Goal: Task Accomplishment & Management: Manage account settings

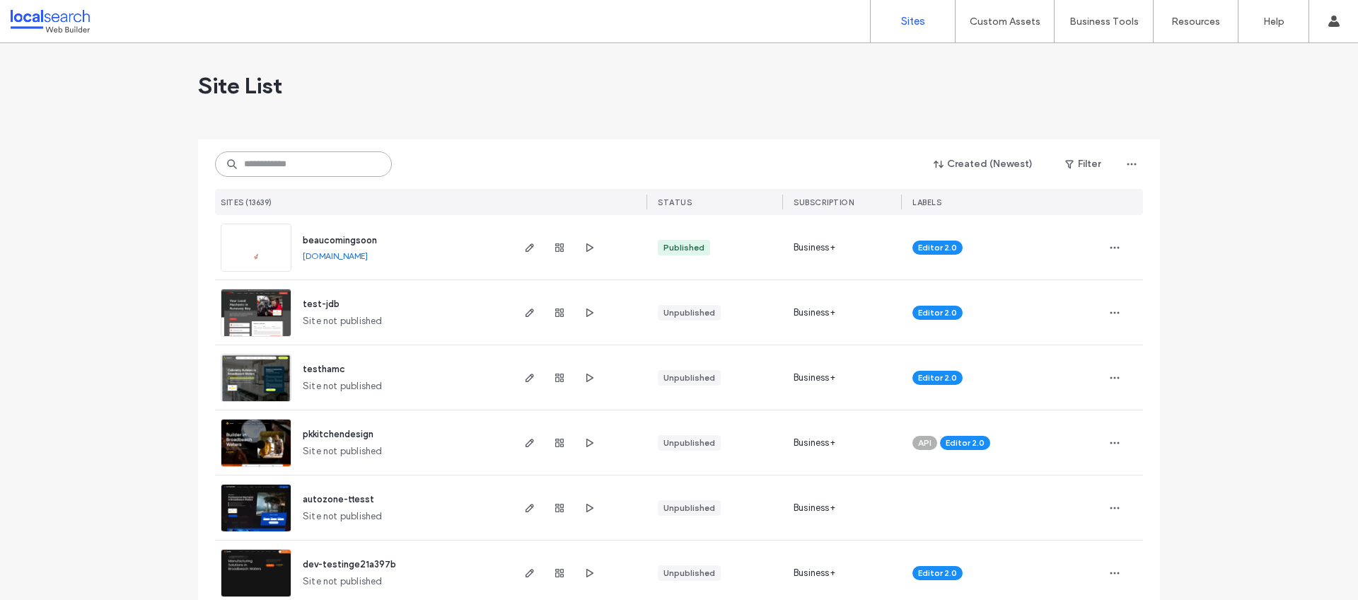
click at [315, 163] on input at bounding box center [303, 163] width 177 height 25
paste input "**********"
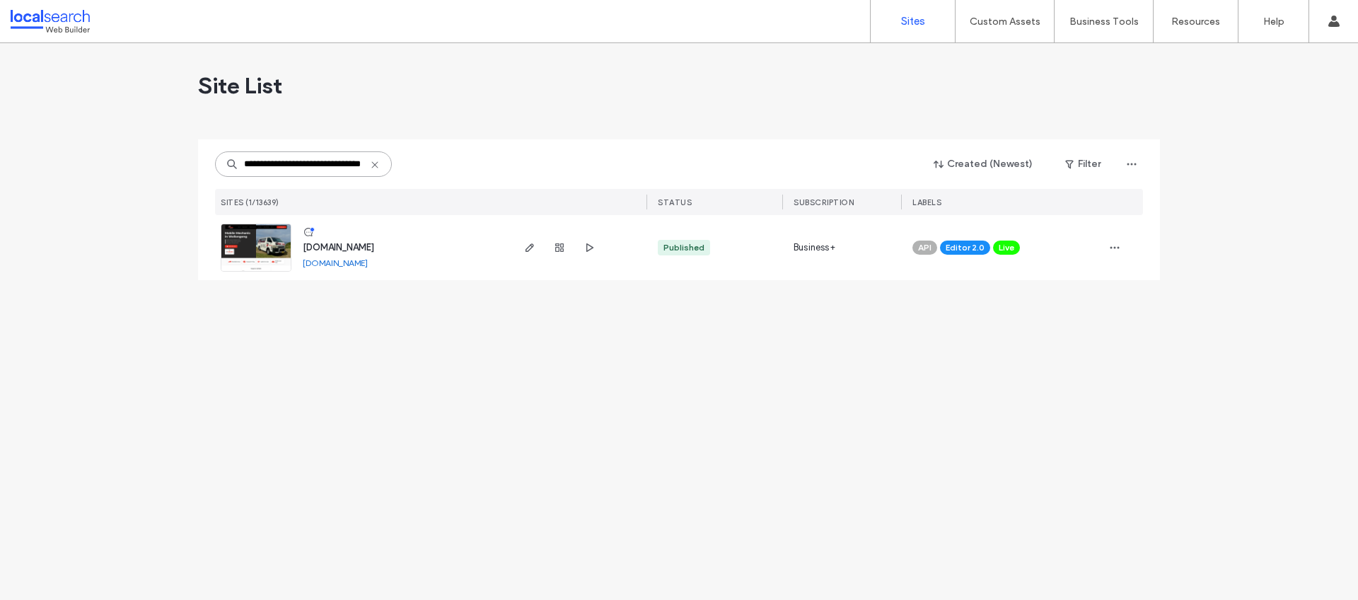
type input "**********"
click at [340, 248] on span "www.bebautomotive.com.au" at bounding box center [338, 247] width 71 height 11
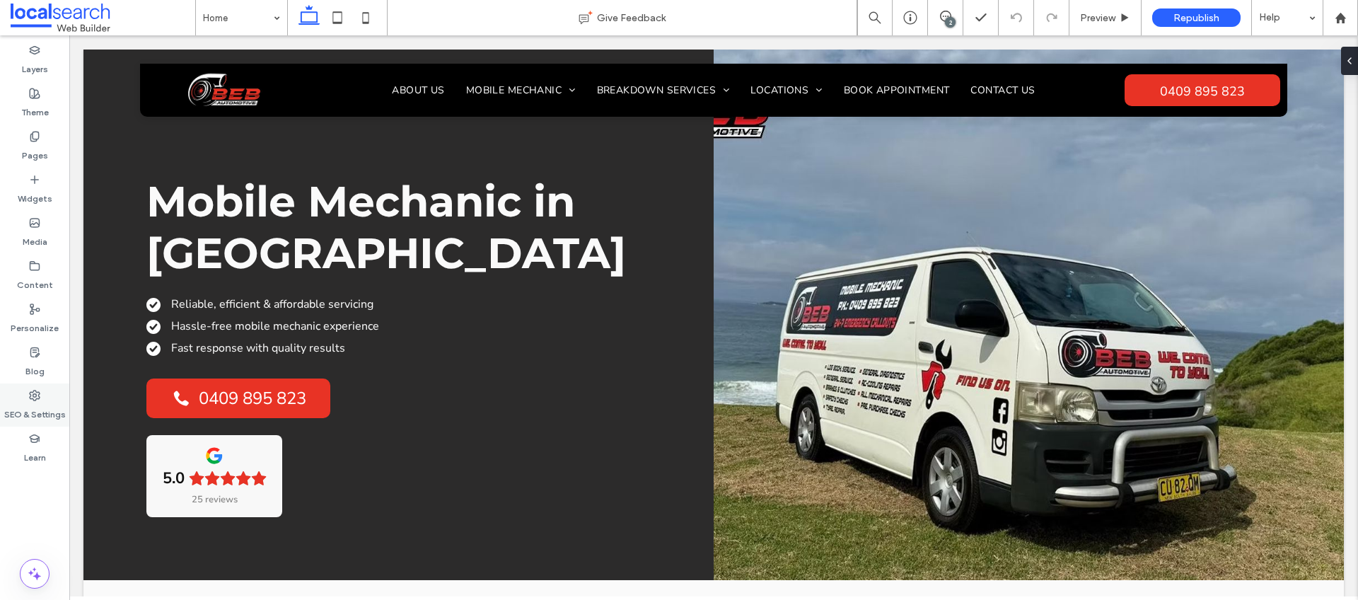
click at [30, 390] on icon at bounding box center [34, 395] width 11 height 11
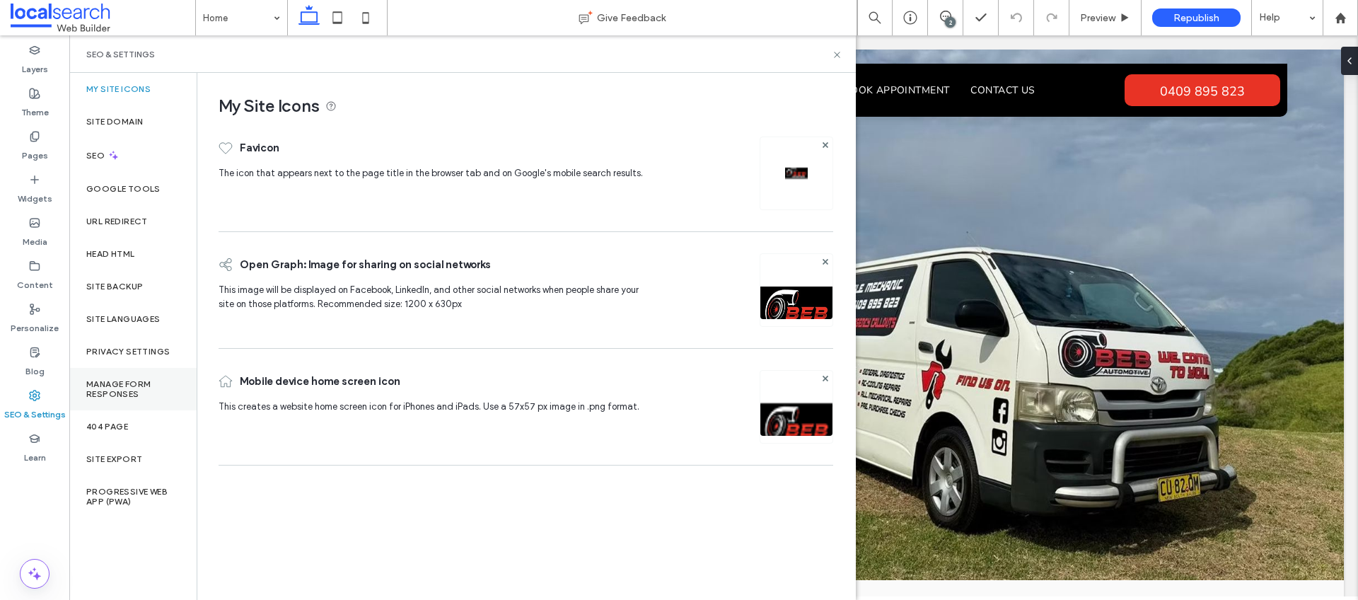
click at [124, 390] on label "Manage Form Responses" at bounding box center [132, 389] width 93 height 20
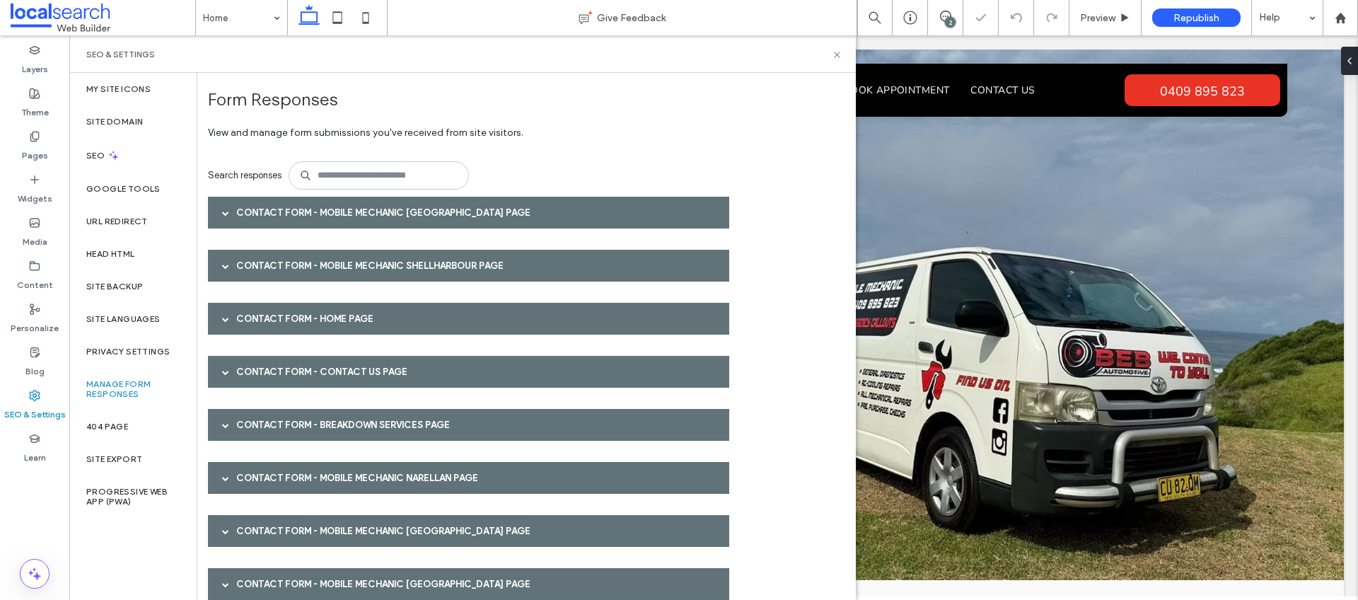
click at [402, 217] on div "Contact Form - Mobile Mechanic [GEOGRAPHIC_DATA] page" at bounding box center [468, 213] width 521 height 32
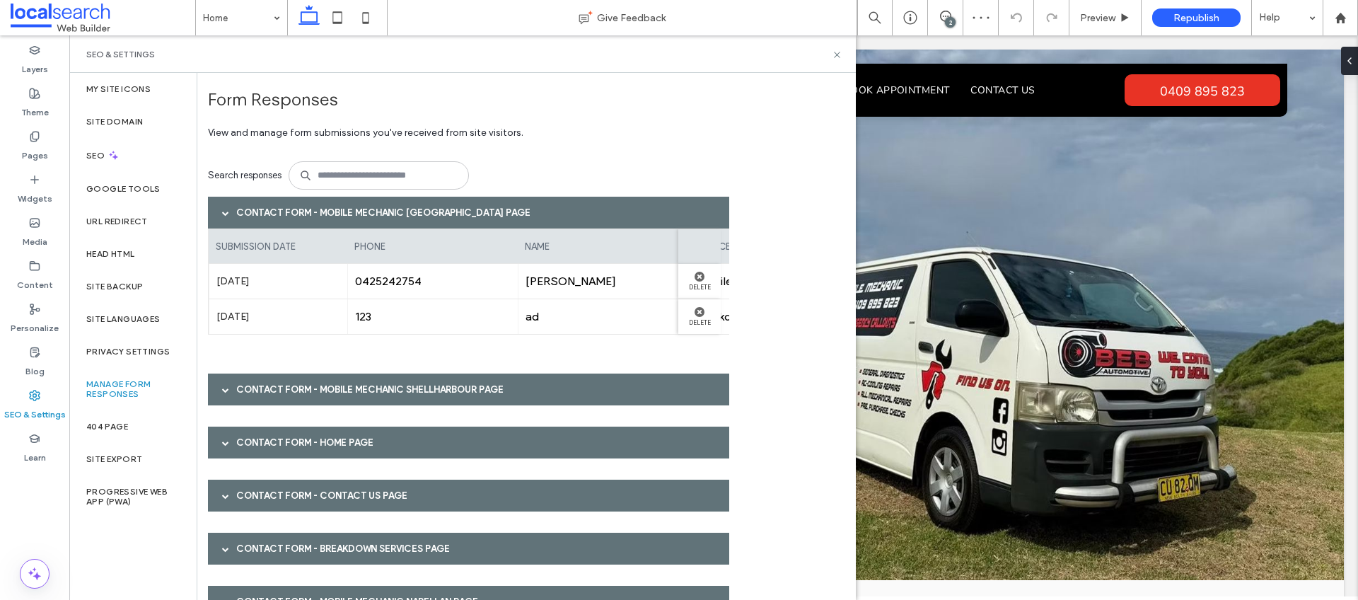
click at [402, 217] on div "Contact Form - Mobile Mechanic [GEOGRAPHIC_DATA] page" at bounding box center [468, 213] width 521 height 32
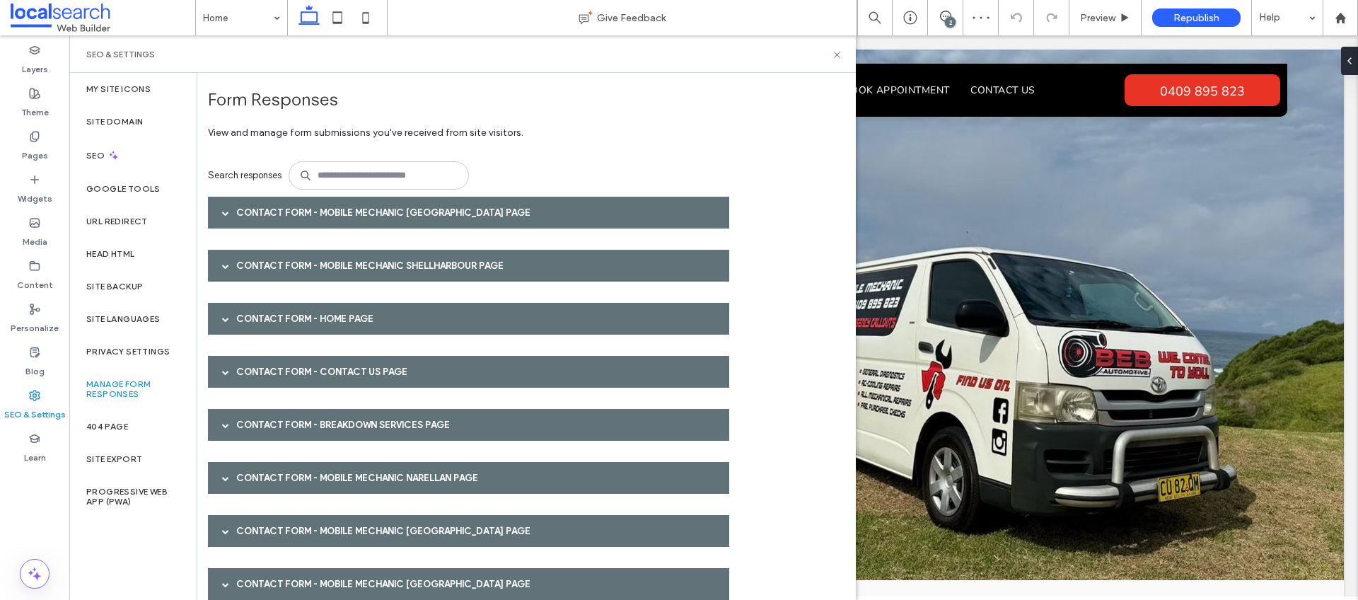
click at [378, 259] on div "Contact Form - Mobile Mechanic Shellharbour page" at bounding box center [468, 266] width 521 height 32
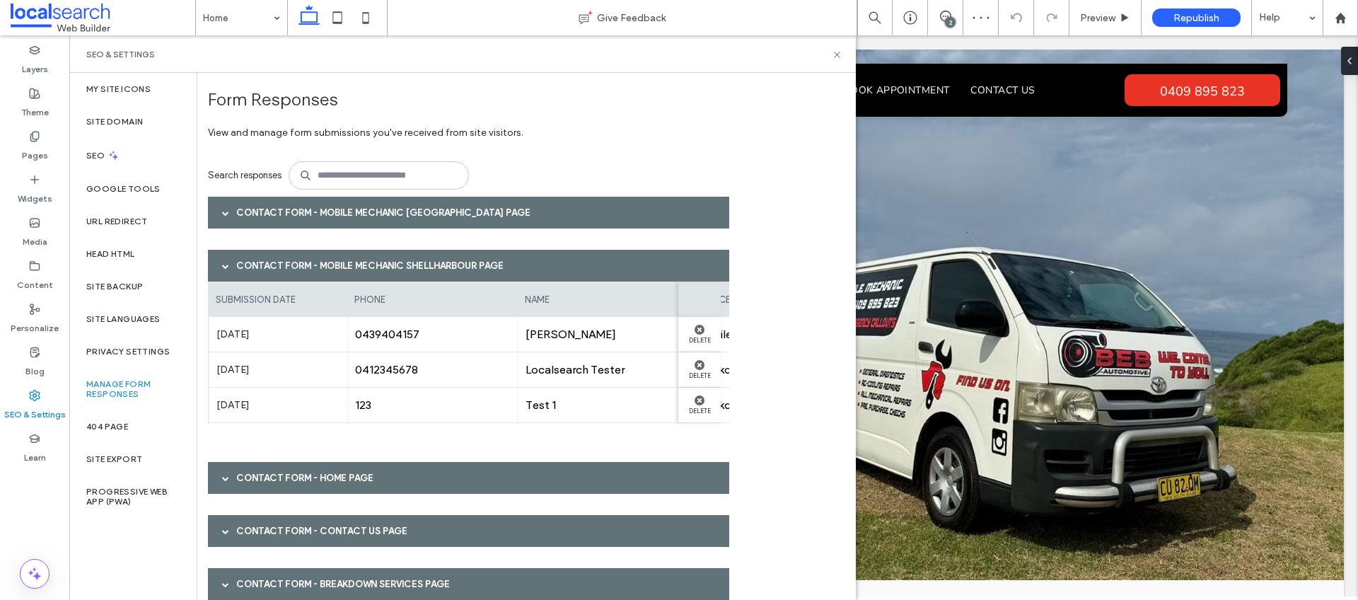
click at [378, 259] on div "Contact Form - Mobile Mechanic Shellharbour page" at bounding box center [468, 266] width 521 height 32
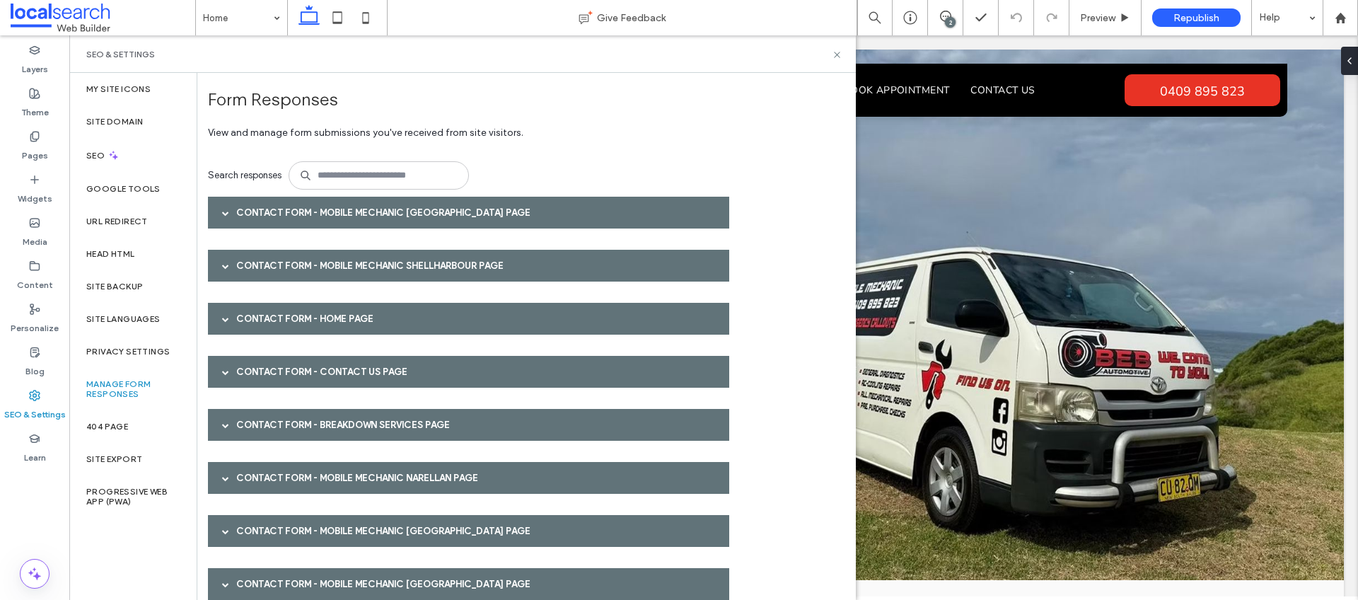
click at [325, 327] on div "Contact Form - Home page" at bounding box center [468, 319] width 521 height 32
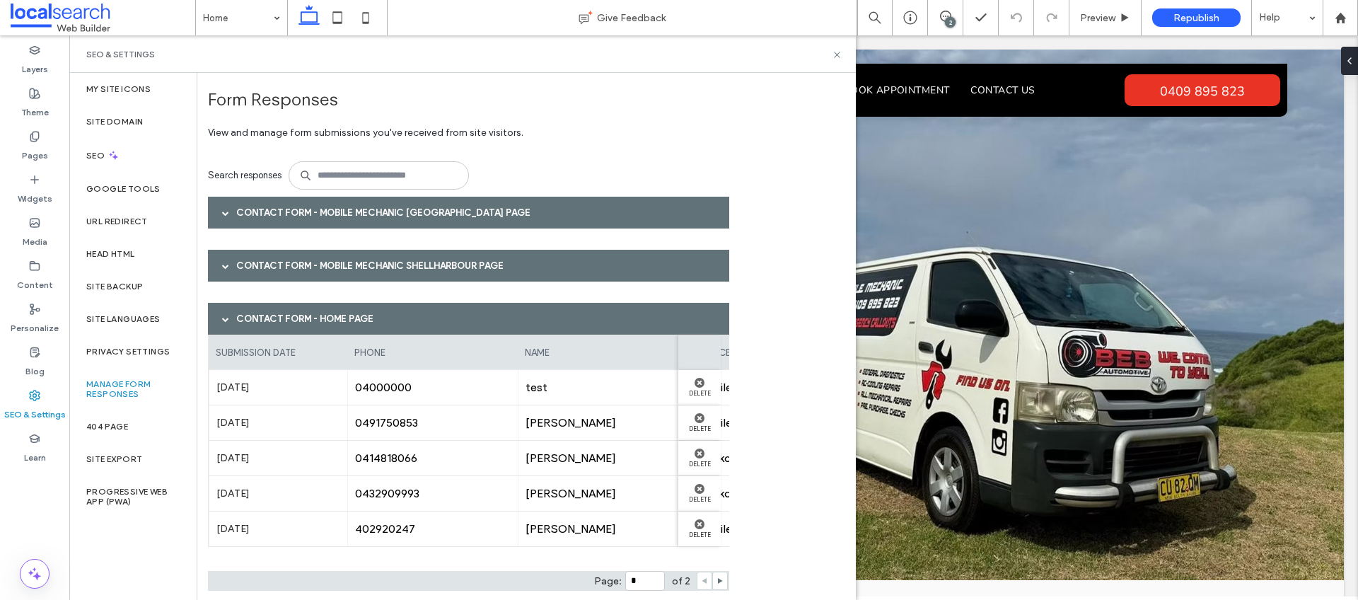
click at [374, 317] on div "Contact Form - Home page" at bounding box center [468, 319] width 521 height 32
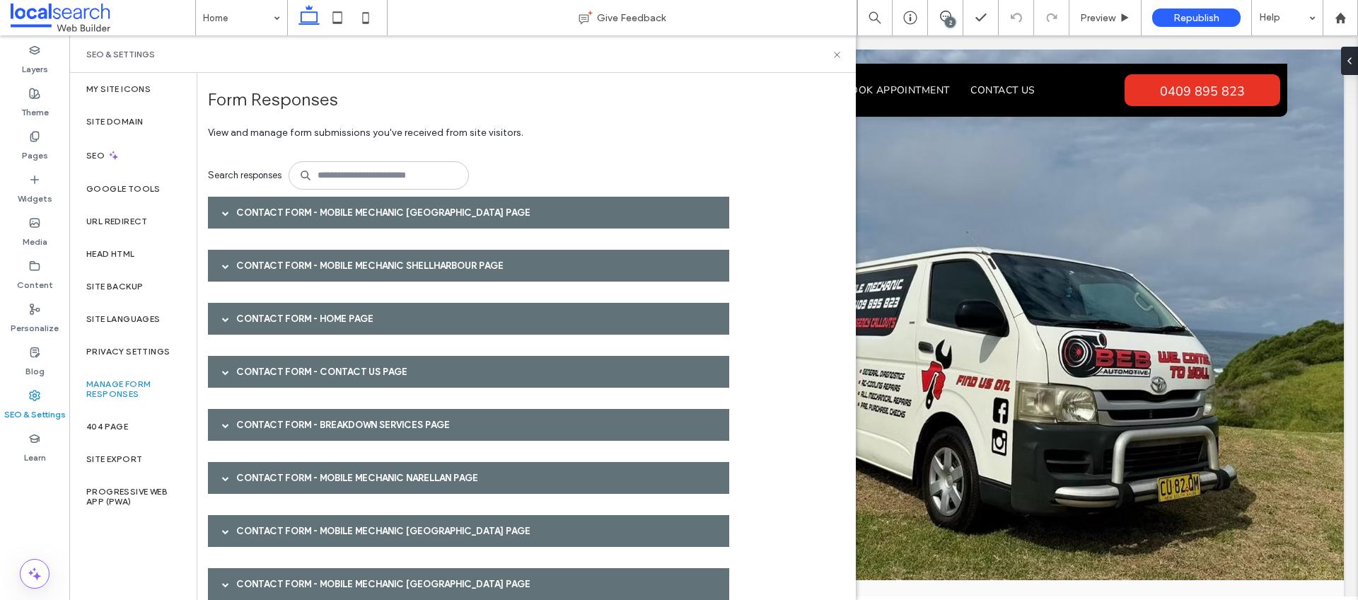
click at [352, 380] on div "Contact Form - Contact Us page" at bounding box center [468, 372] width 521 height 32
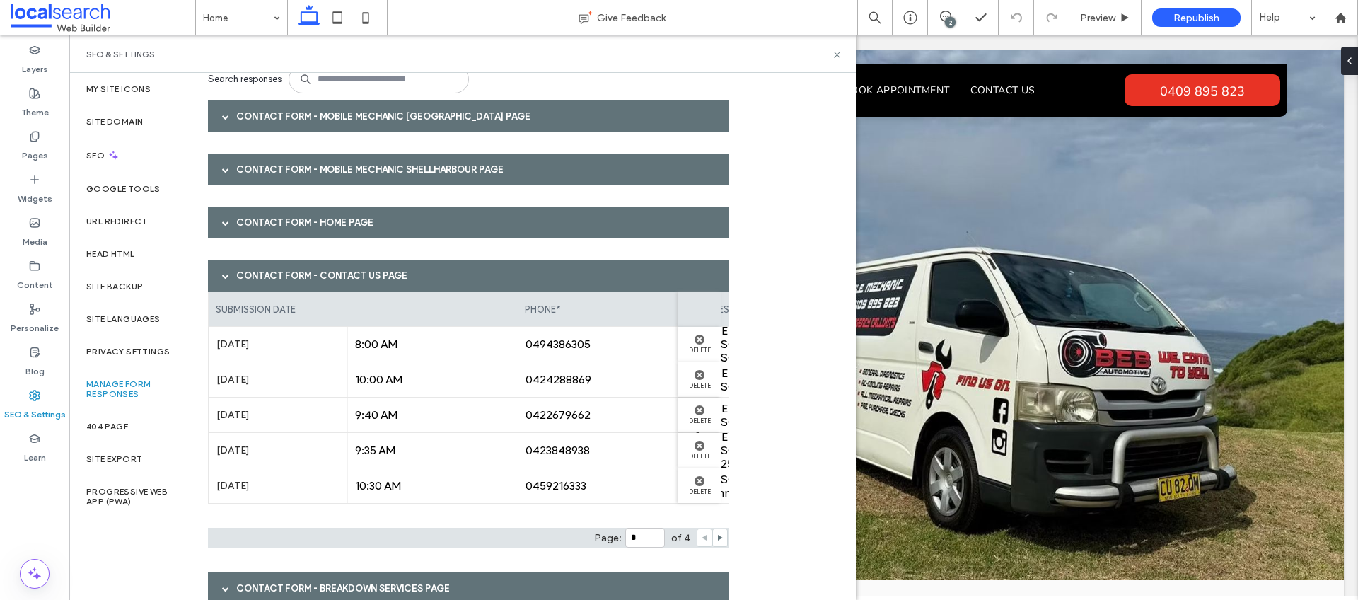
scroll to position [149, 0]
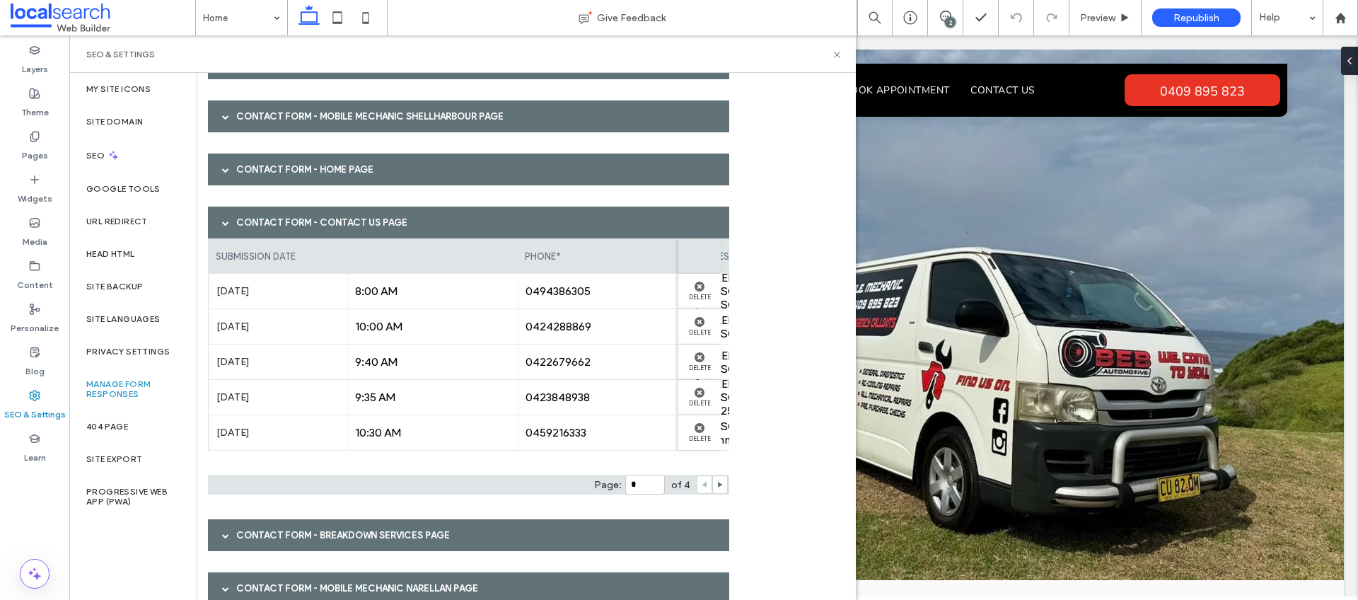
click at [497, 475] on div "Page: * of 4" at bounding box center [468, 485] width 521 height 20
click at [474, 501] on div "Contact Form - Mobile Mechanic [GEOGRAPHIC_DATA] page submission date phone nam…" at bounding box center [473, 442] width 530 height 790
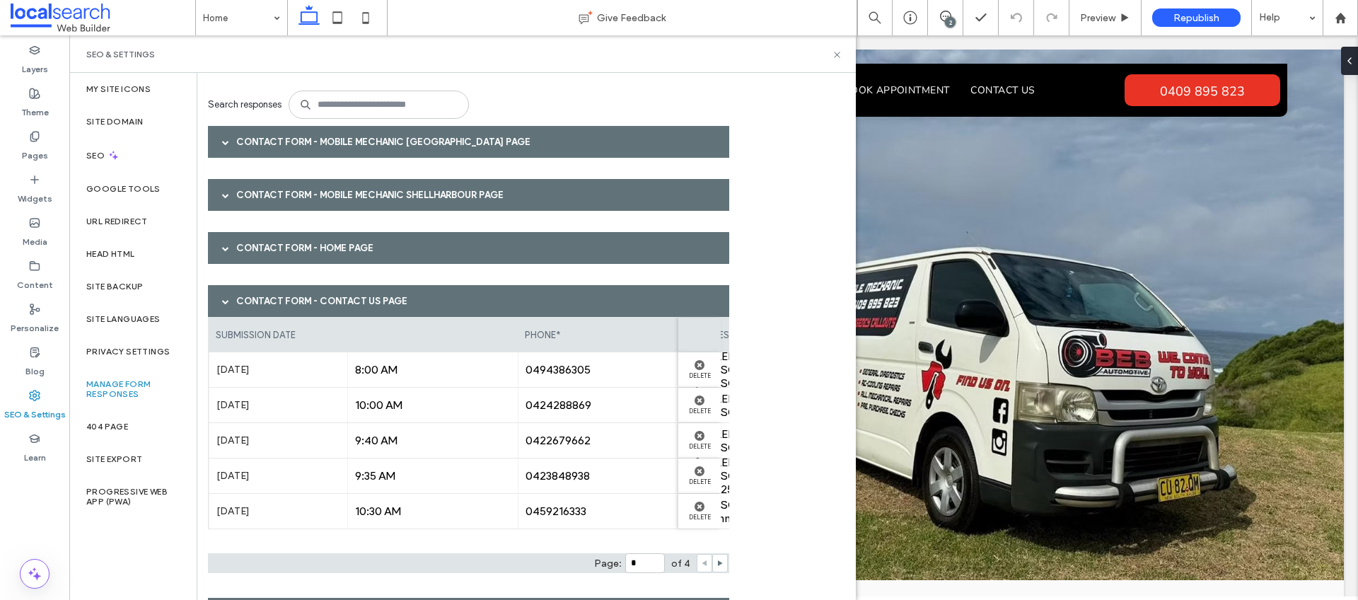
scroll to position [63, 0]
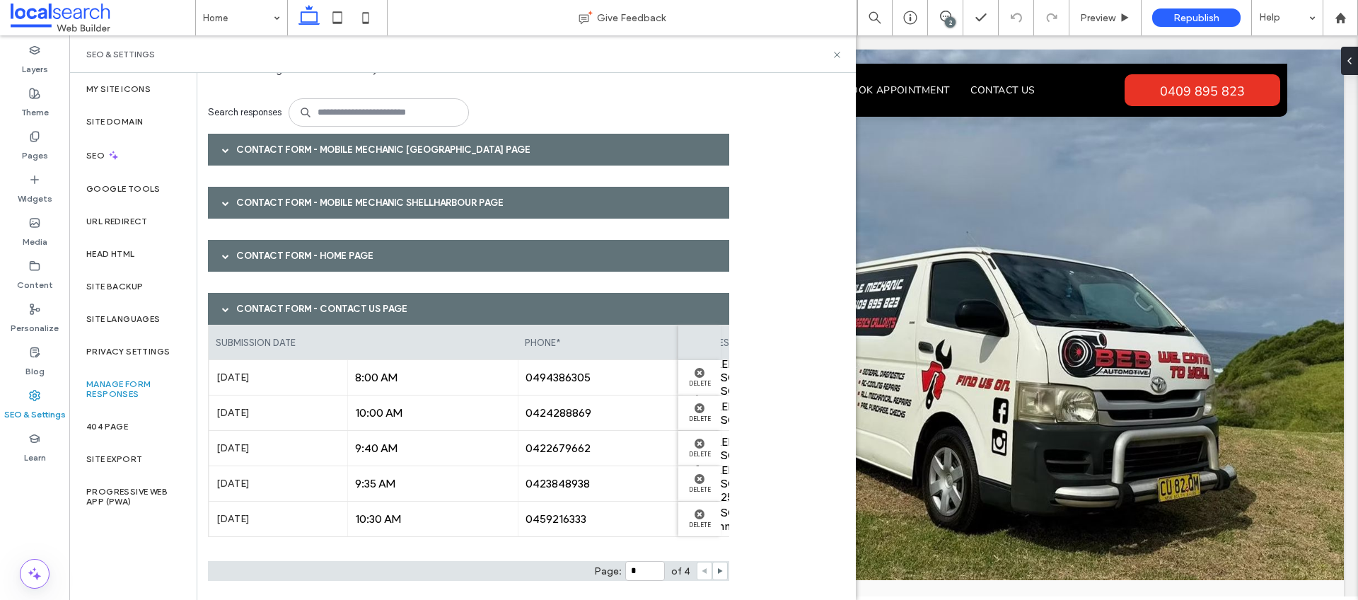
click at [625, 407] on span "0424288869" at bounding box center [604, 412] width 156 height 13
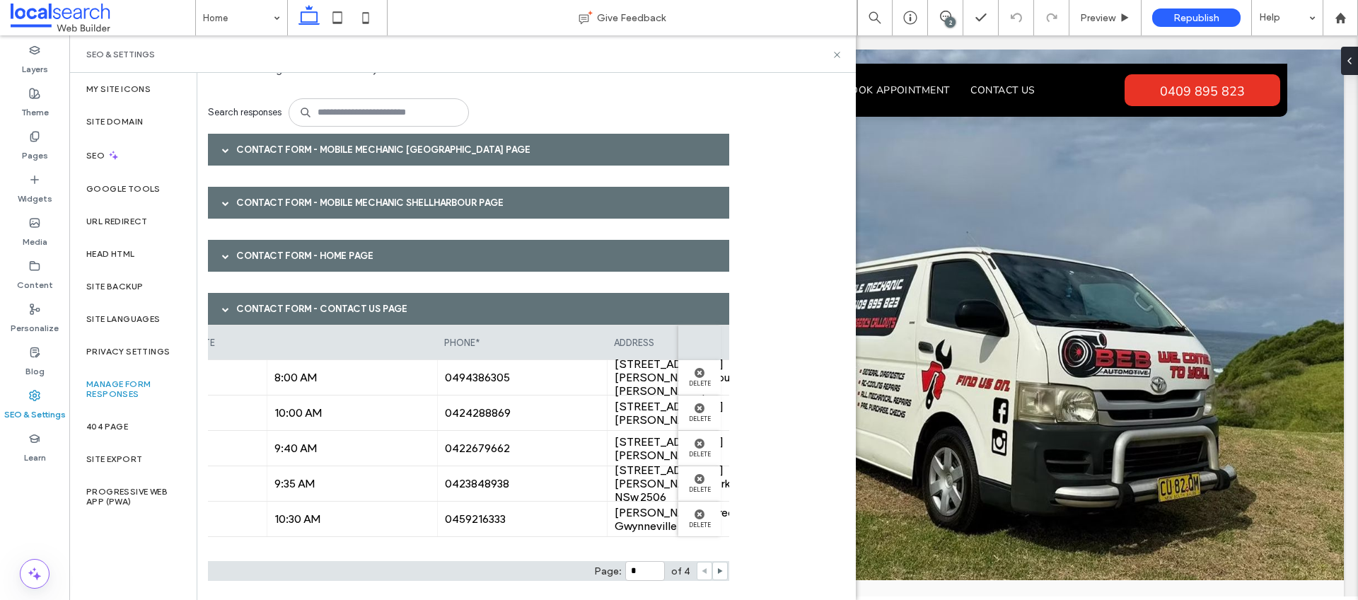
scroll to position [0, 0]
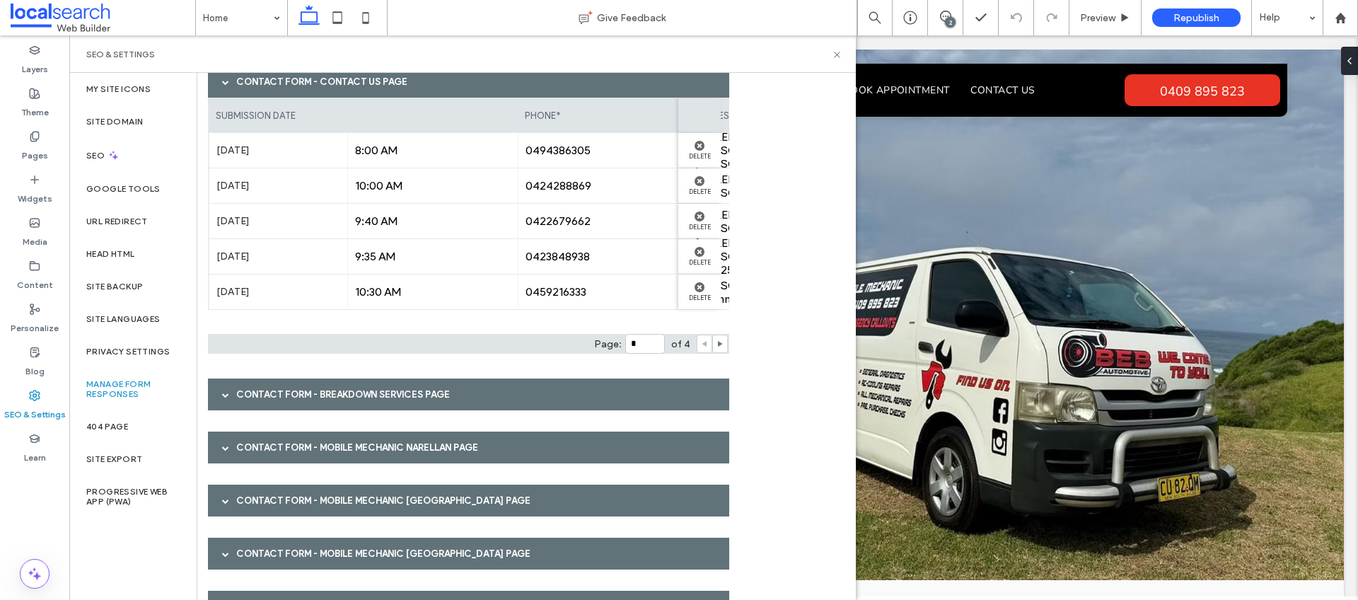
click at [256, 87] on div "Contact Form - Contact Us page" at bounding box center [468, 82] width 521 height 32
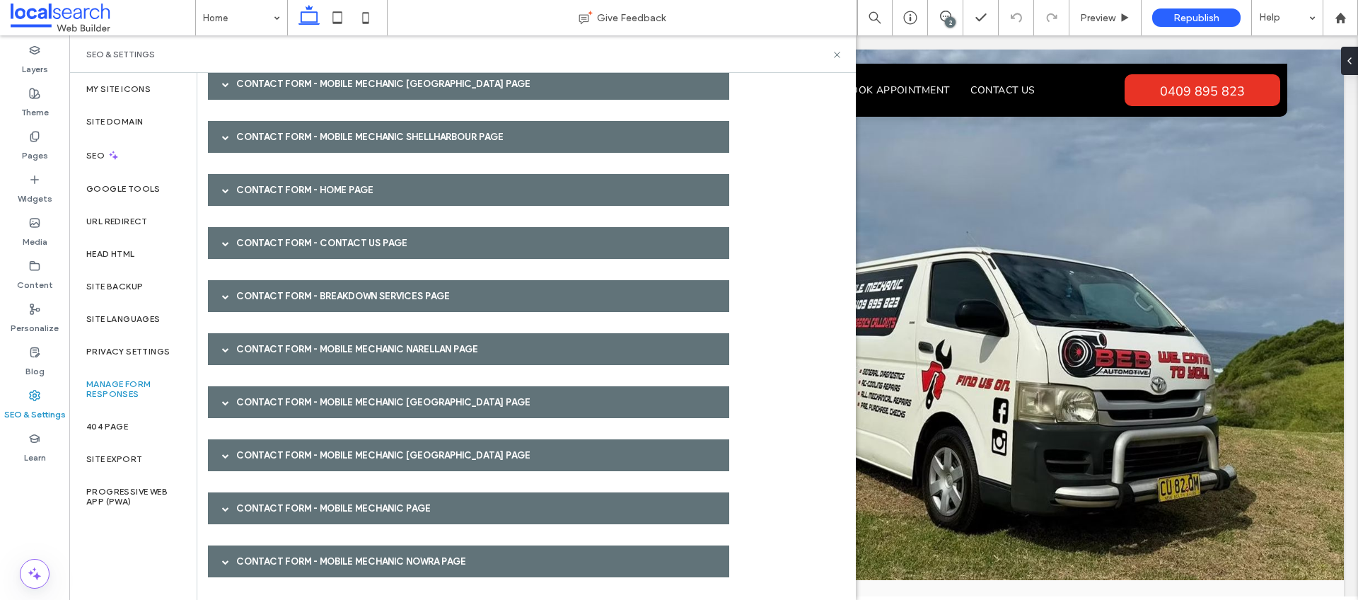
scroll to position [129, 0]
click at [264, 307] on div "Contact Form - Breakdown Services page" at bounding box center [468, 296] width 521 height 32
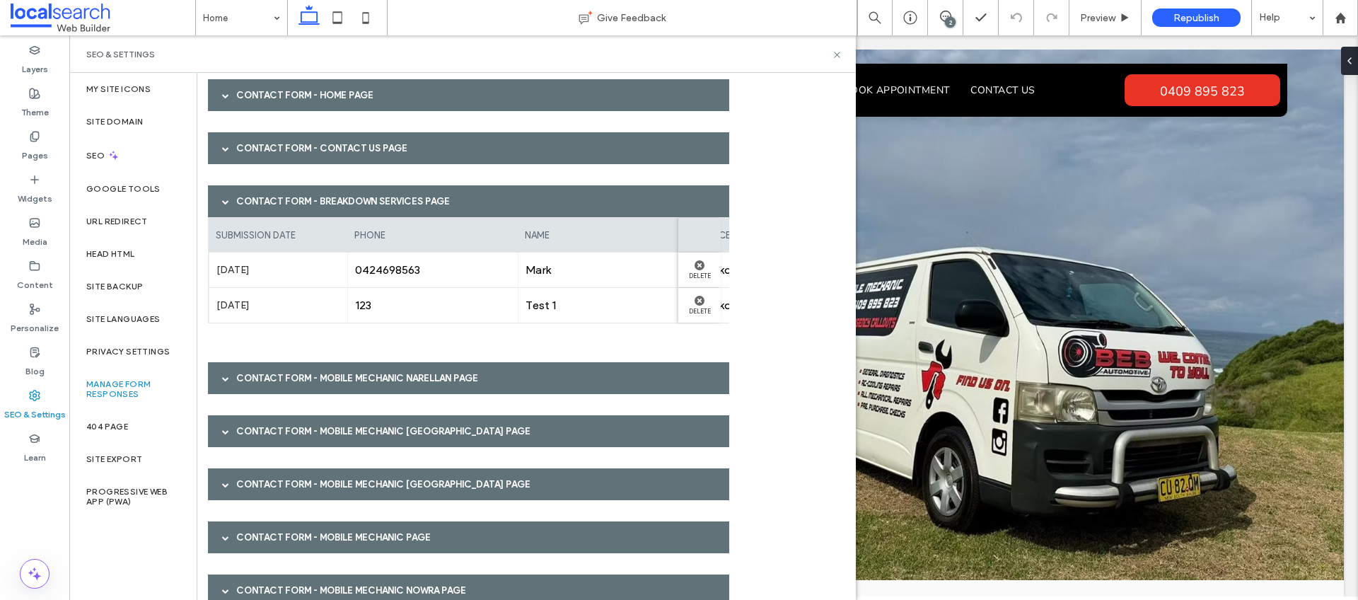
scroll to position [253, 0]
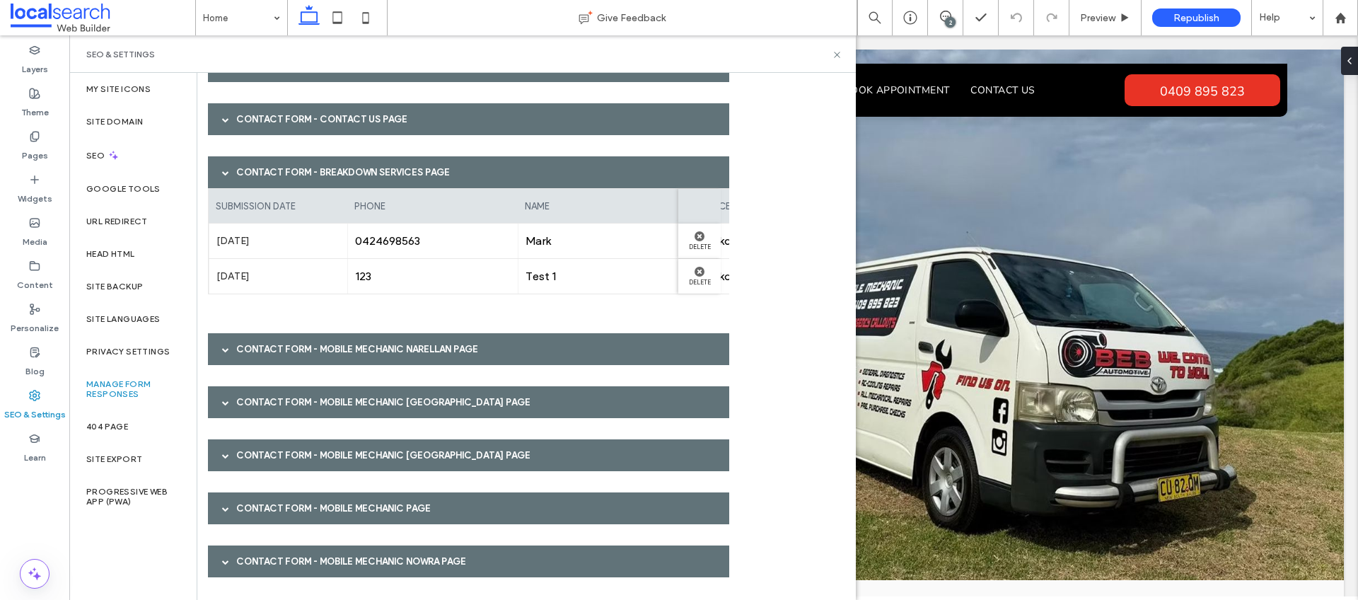
click at [281, 166] on div "Contact Form - Breakdown Services page" at bounding box center [468, 172] width 521 height 32
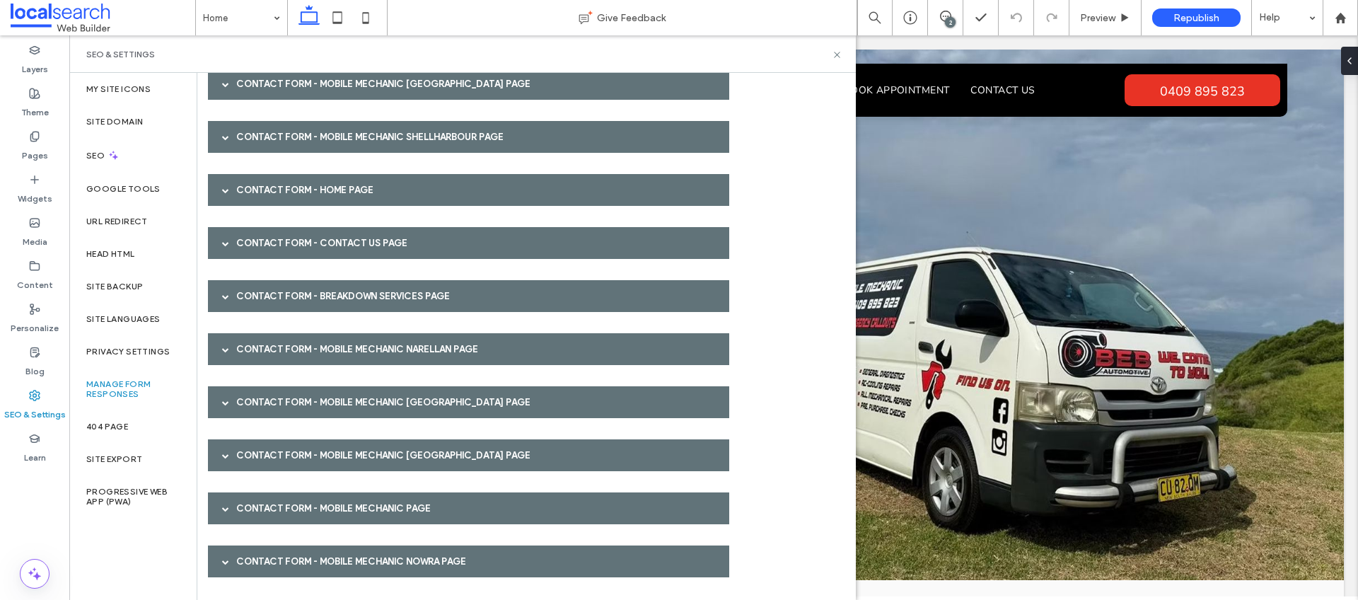
click at [258, 342] on div "Contact Form - Mobile Mechanic Narellan page" at bounding box center [468, 349] width 521 height 32
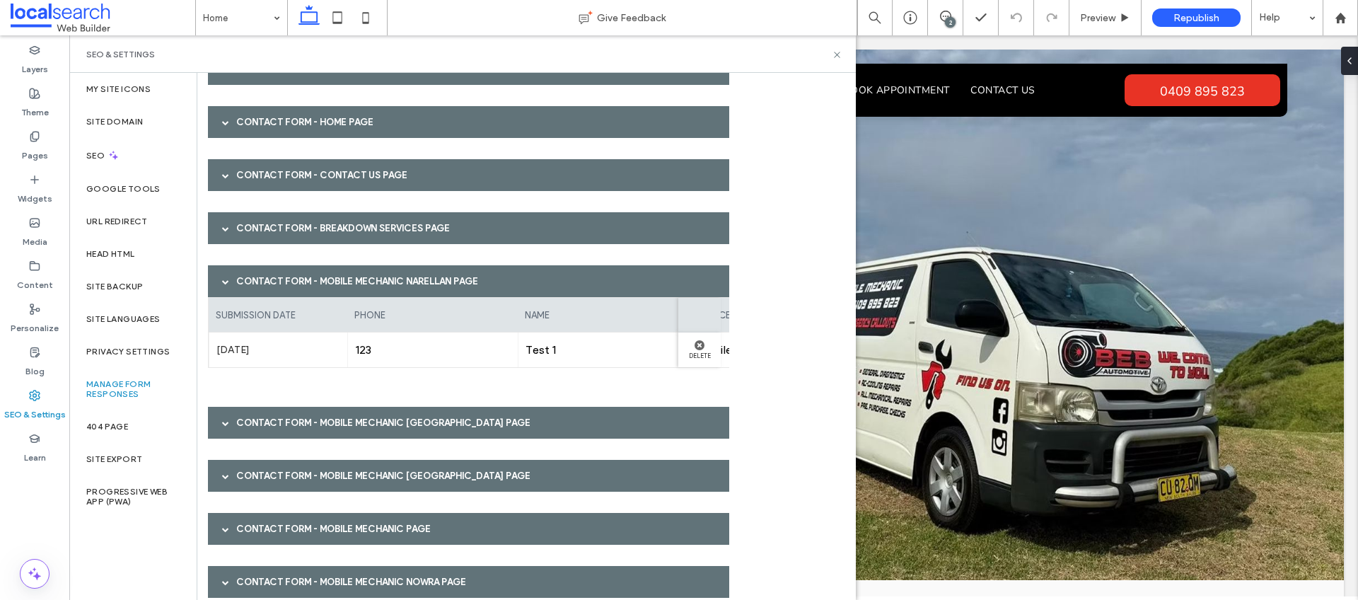
scroll to position [217, 0]
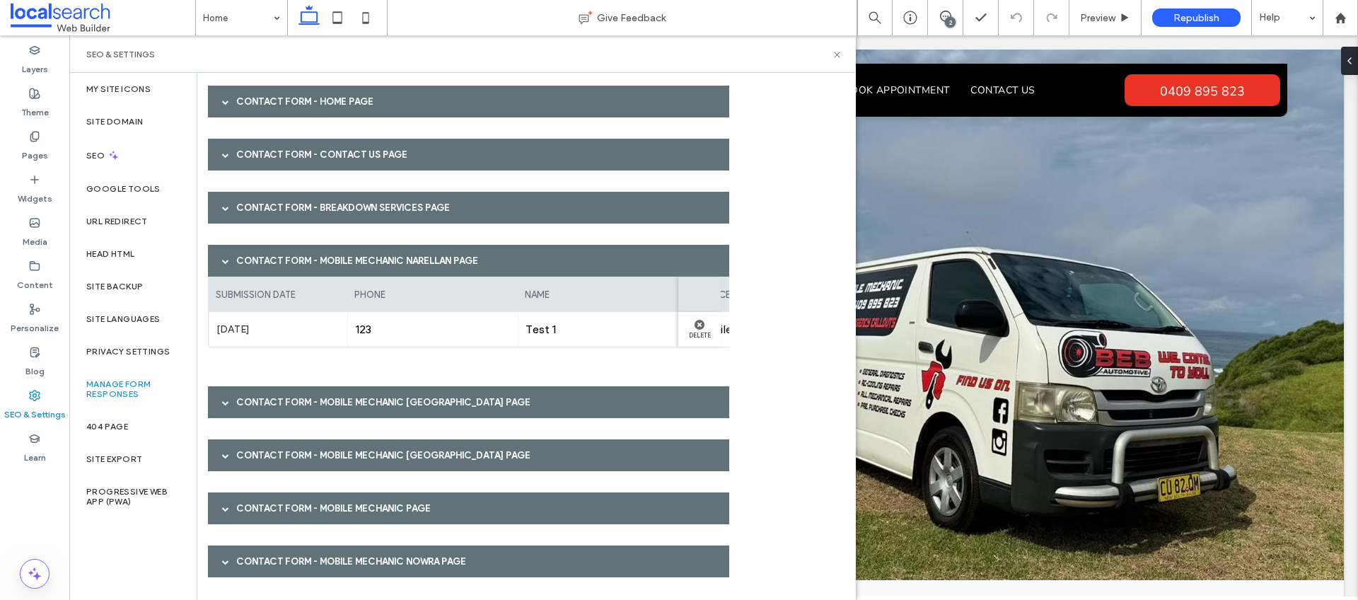
click at [279, 253] on div "Contact Form - Mobile Mechanic Narellan page" at bounding box center [468, 261] width 521 height 32
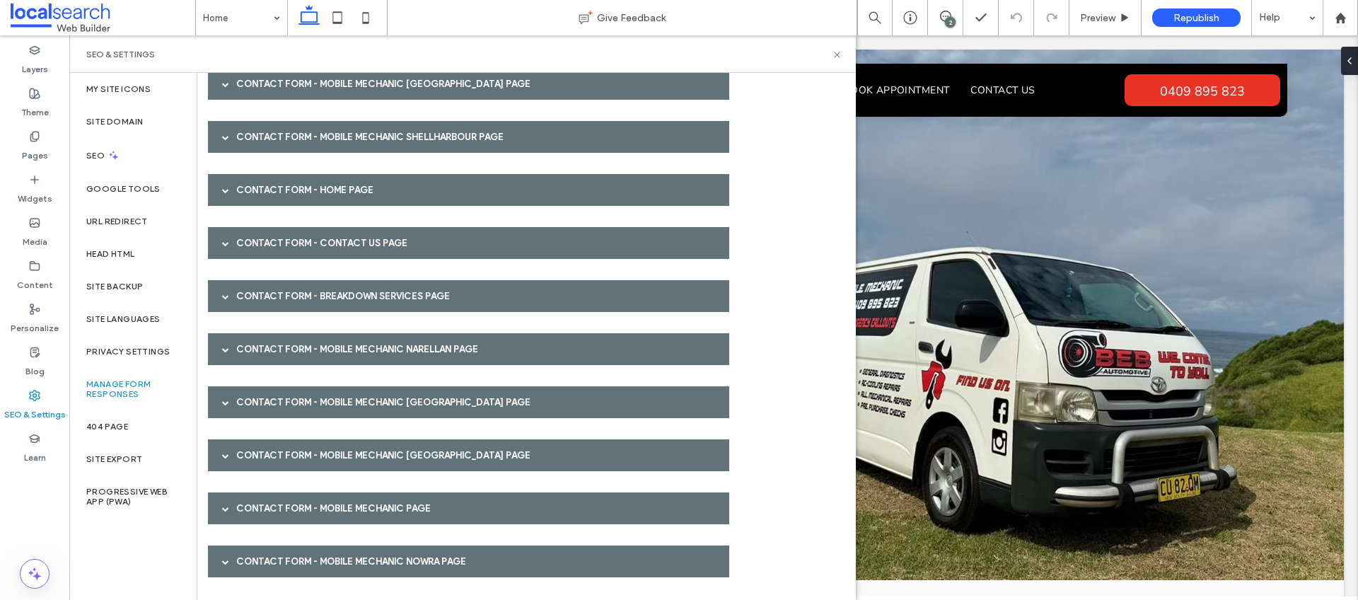
click at [252, 406] on div "Contact Form - Mobile Mechanic [GEOGRAPHIC_DATA] page" at bounding box center [468, 402] width 521 height 32
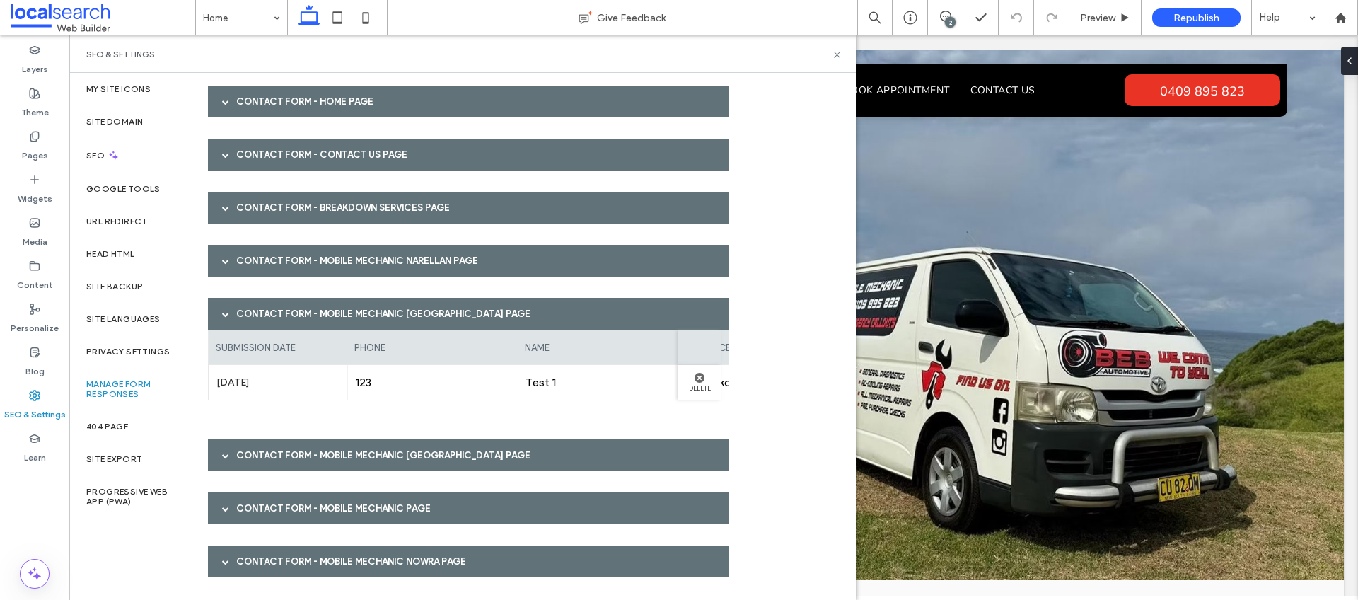
click at [272, 302] on div "Contact Form - Mobile Mechanic [GEOGRAPHIC_DATA] page" at bounding box center [468, 314] width 521 height 32
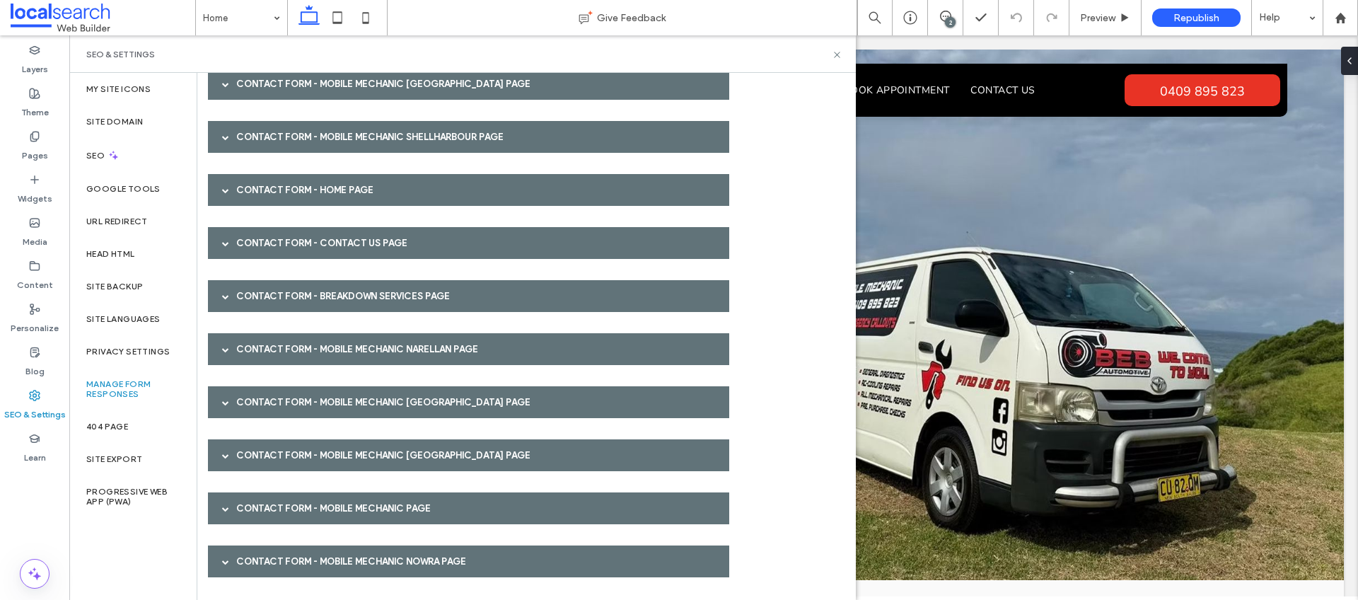
click at [257, 458] on div "Contact Form - Mobile Mechanic [GEOGRAPHIC_DATA] page" at bounding box center [468, 455] width 521 height 32
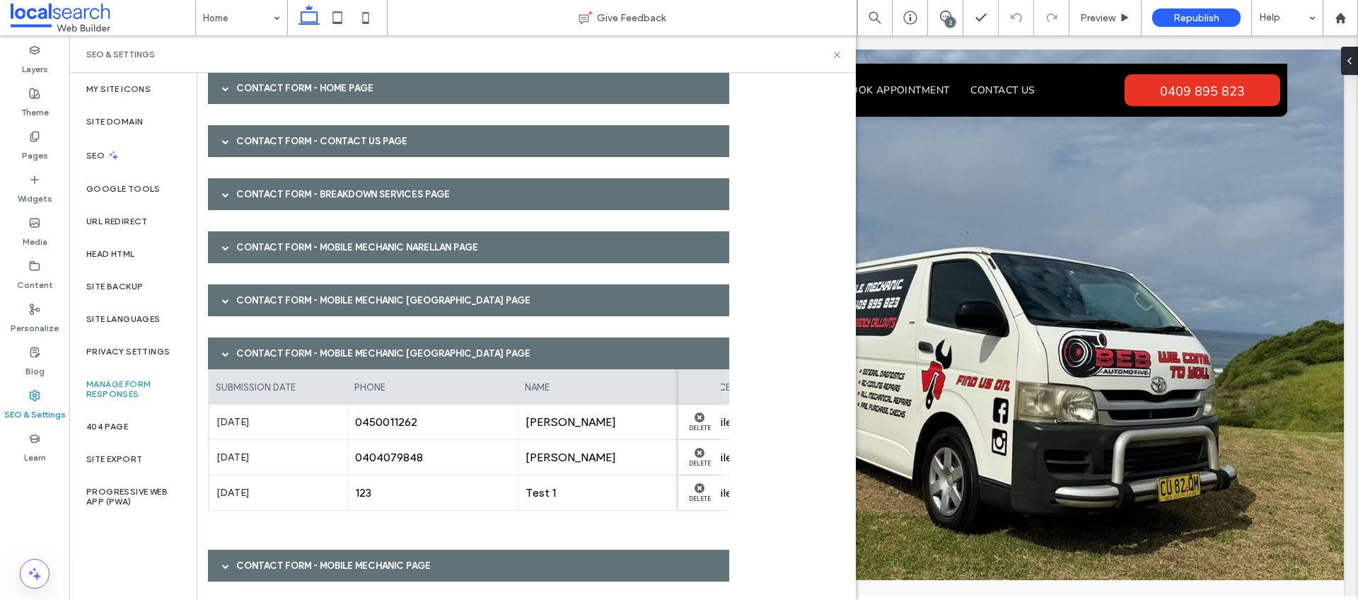
scroll to position [288, 0]
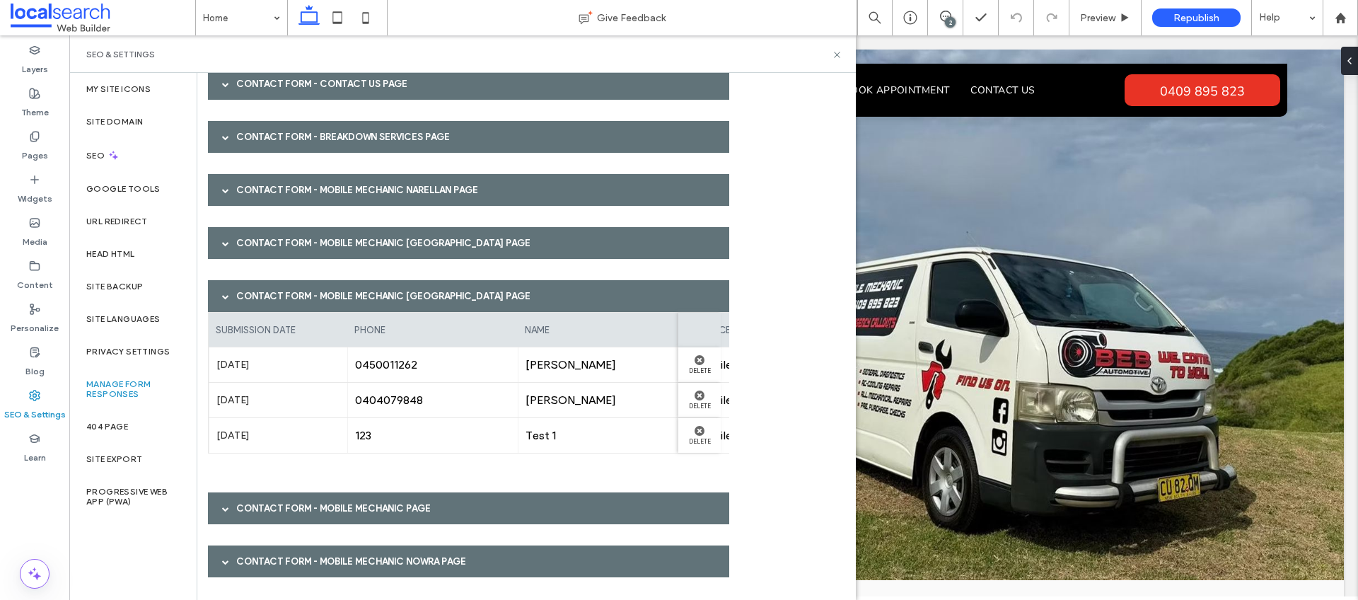
click at [270, 283] on div "Contact Form - Mobile Mechanic [GEOGRAPHIC_DATA] page" at bounding box center [468, 296] width 521 height 32
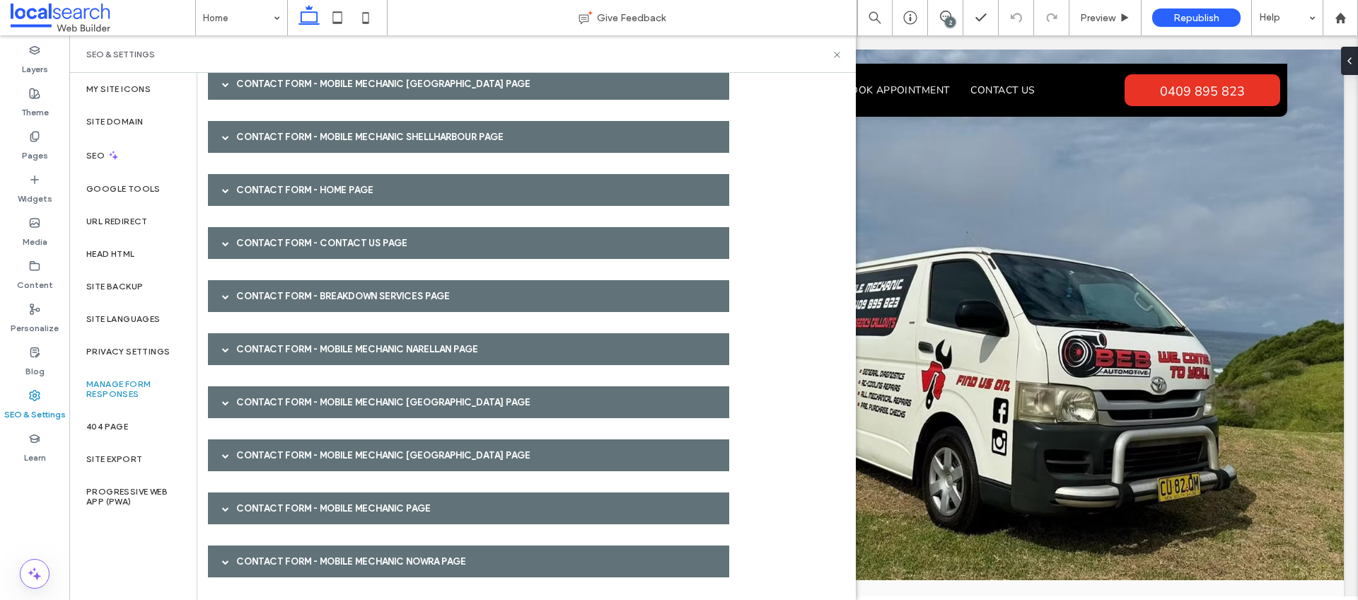
click at [261, 501] on div "Contact Form - Mobile Mechanic page" at bounding box center [468, 508] width 521 height 32
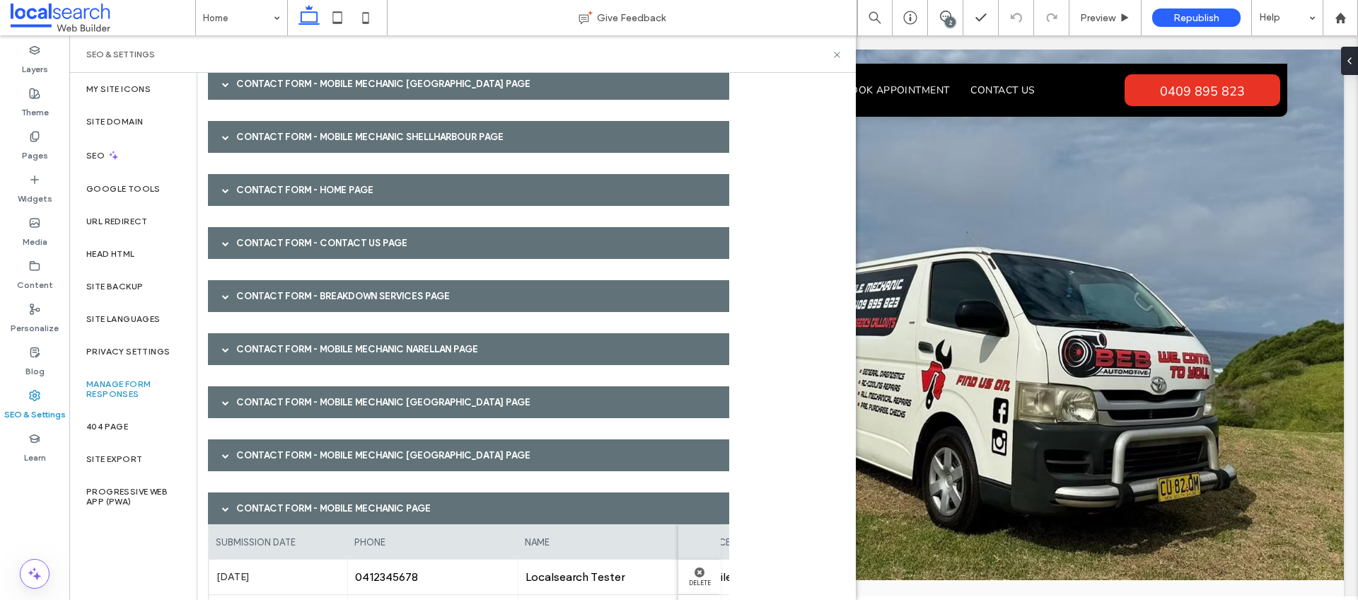
scroll to position [253, 0]
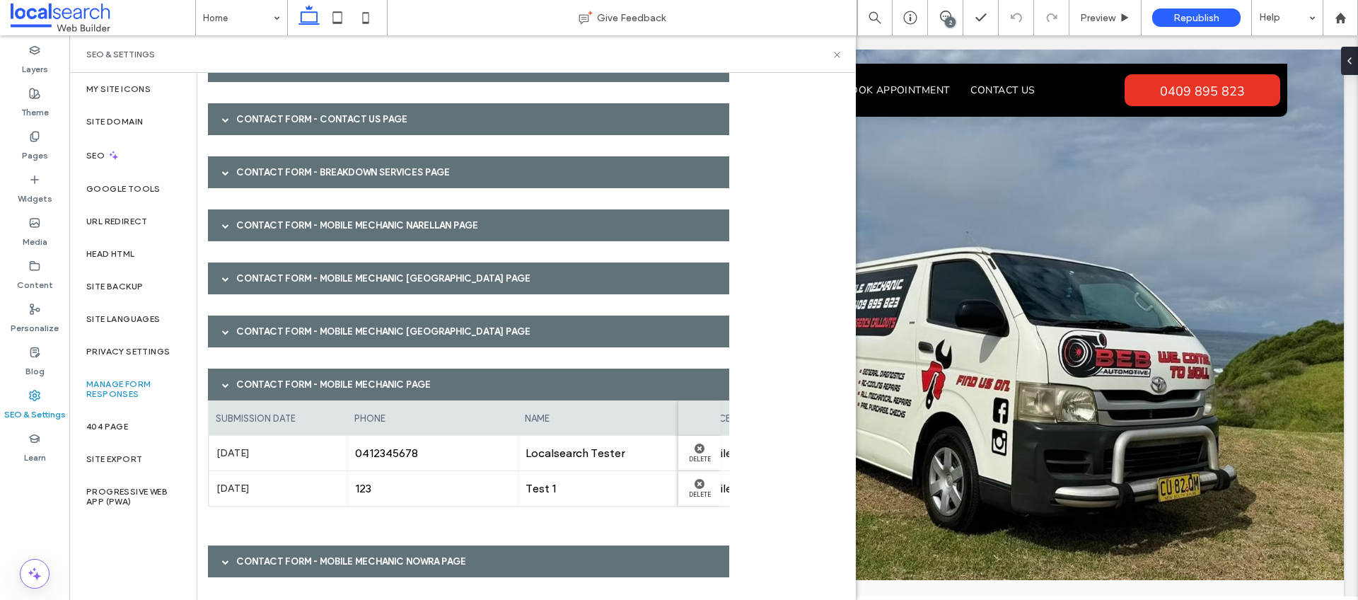
click at [279, 378] on div "Contact Form - Mobile Mechanic page" at bounding box center [468, 385] width 521 height 32
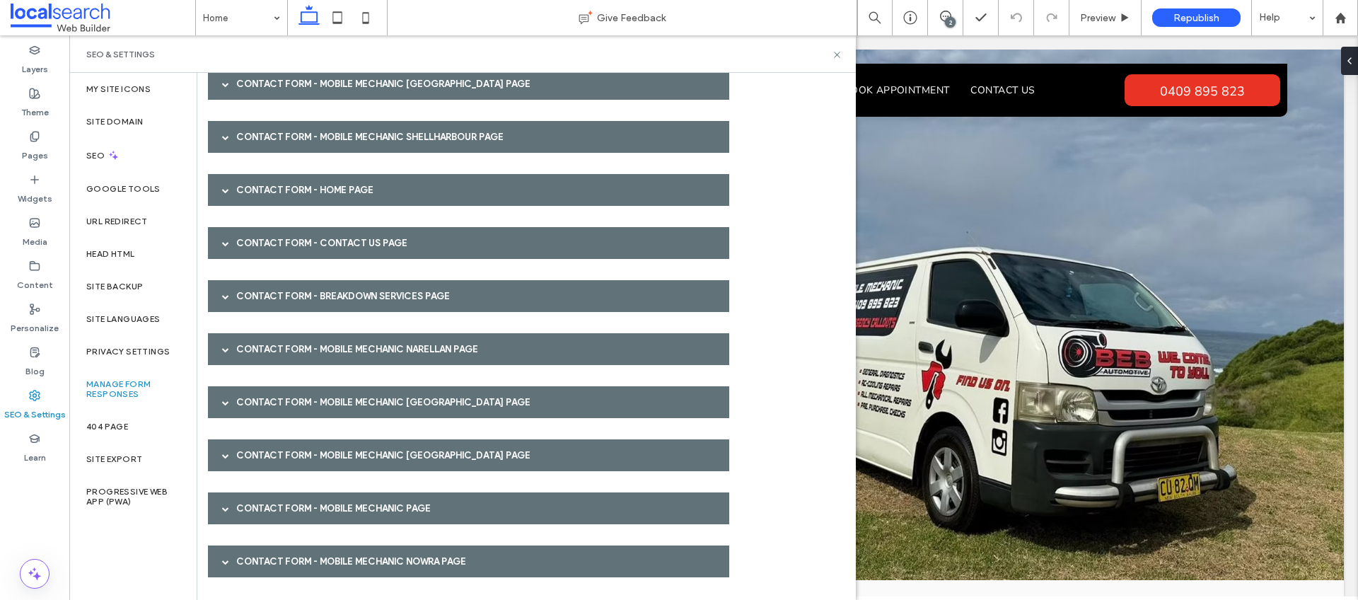
click at [262, 562] on div "Contact Form - Mobile Mechanic Nowra page" at bounding box center [468, 561] width 521 height 32
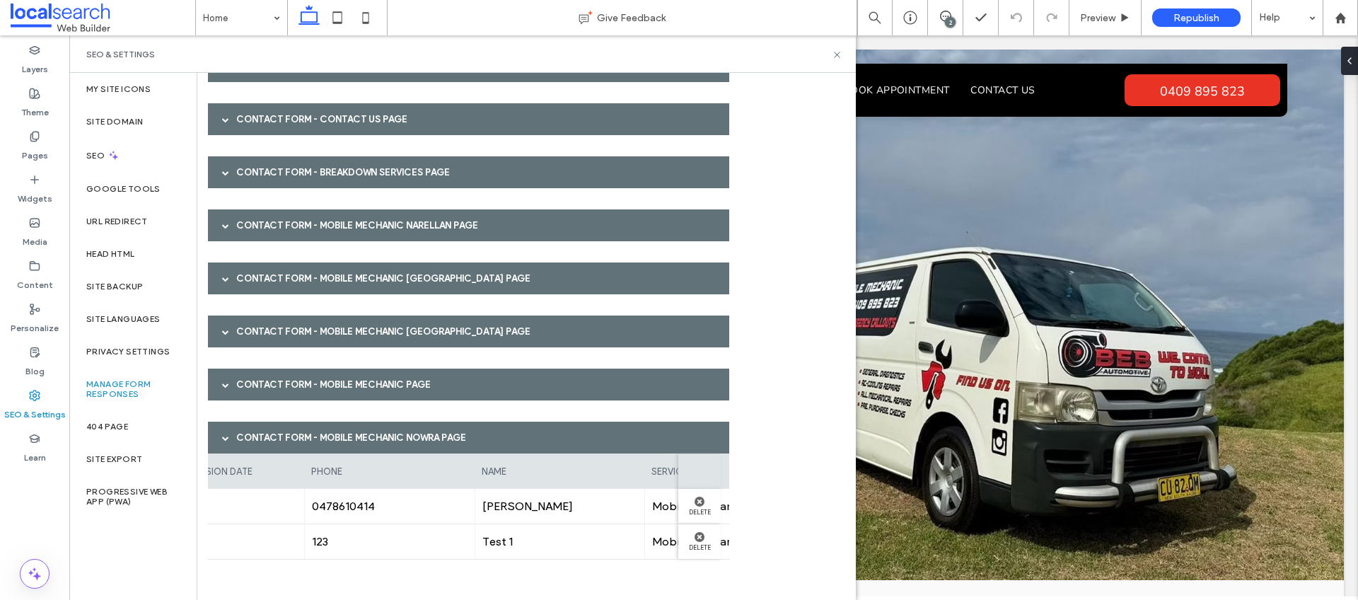
scroll to position [0, 0]
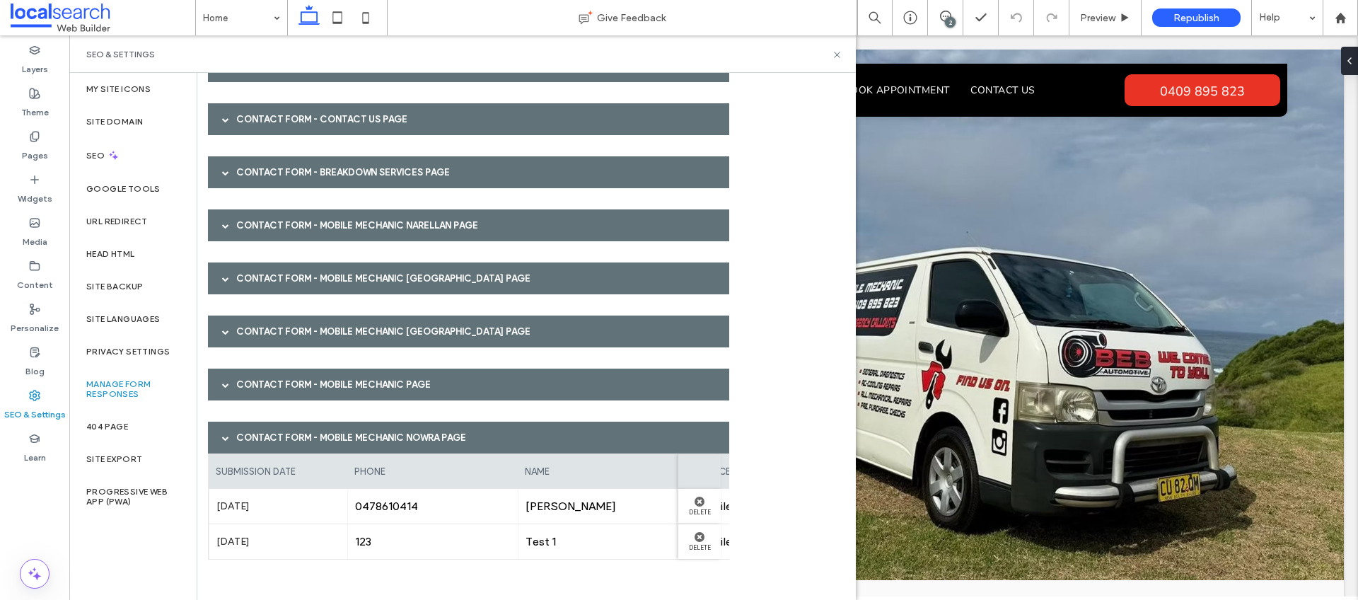
click at [315, 434] on div "Contact Form - Mobile Mechanic Nowra page" at bounding box center [468, 438] width 521 height 32
